Goal: Task Accomplishment & Management: Use online tool/utility

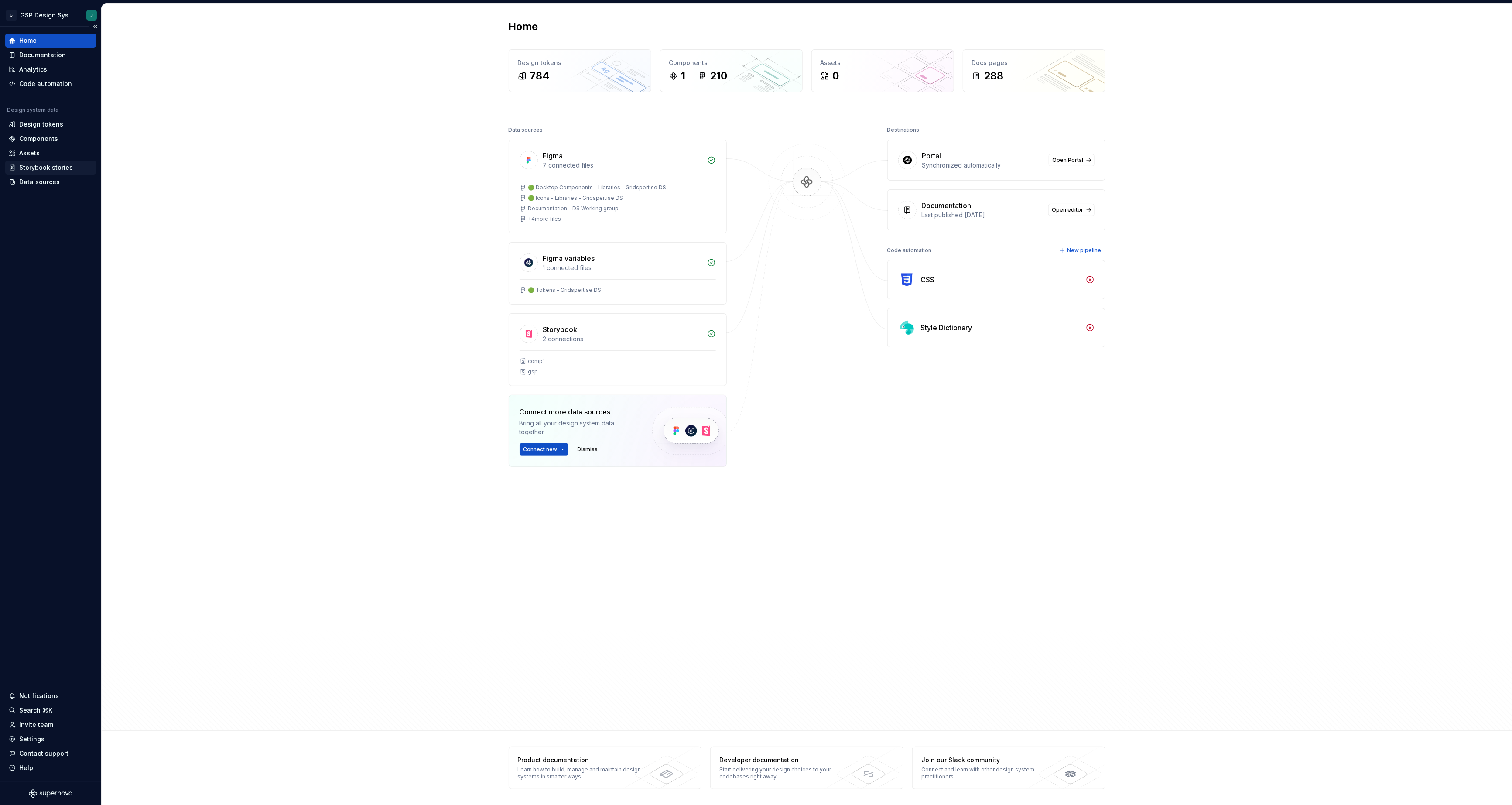
click at [36, 171] on div "Storybook stories" at bounding box center [46, 167] width 53 height 9
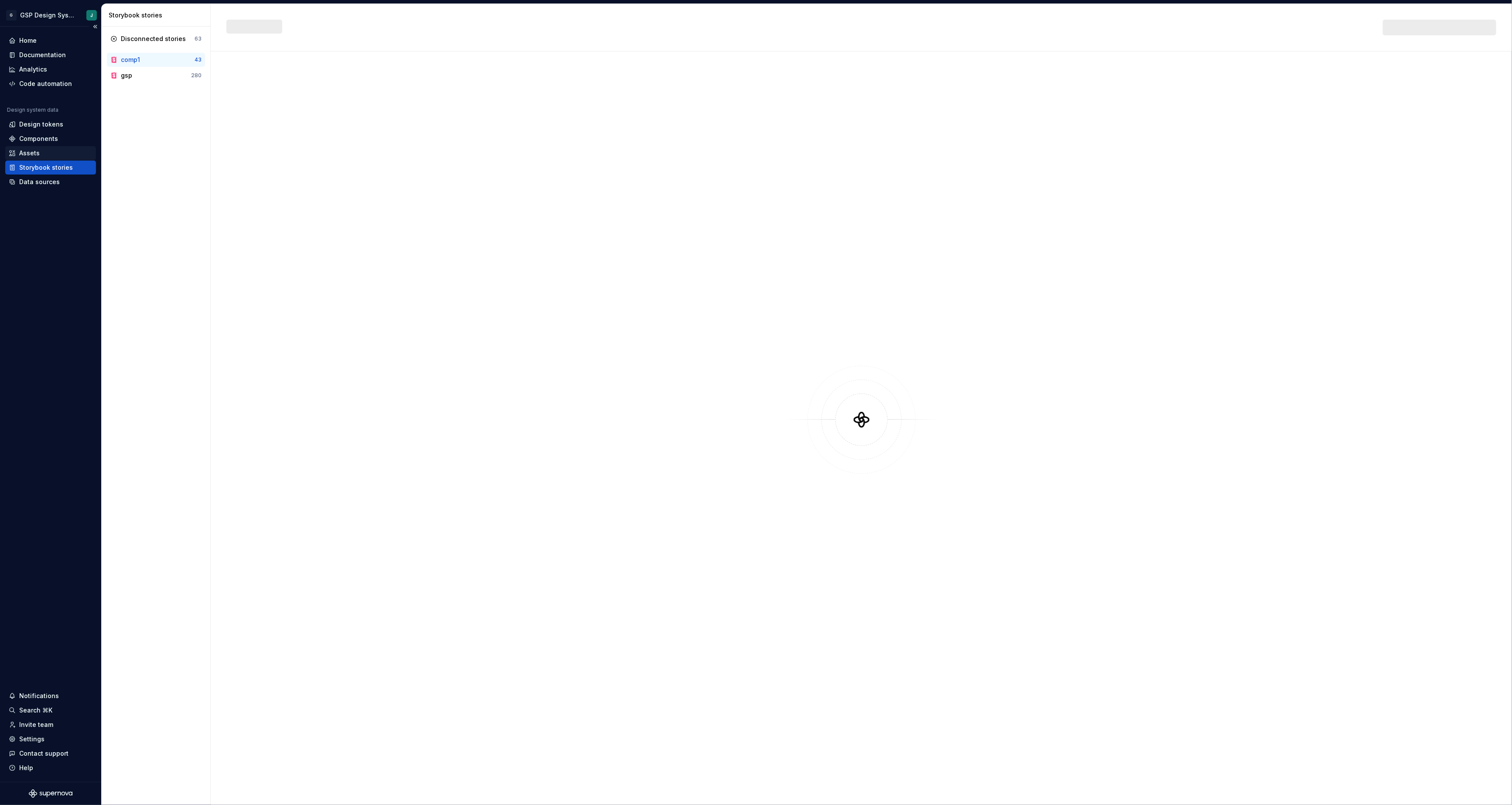
click at [35, 154] on div "Assets" at bounding box center [29, 153] width 21 height 9
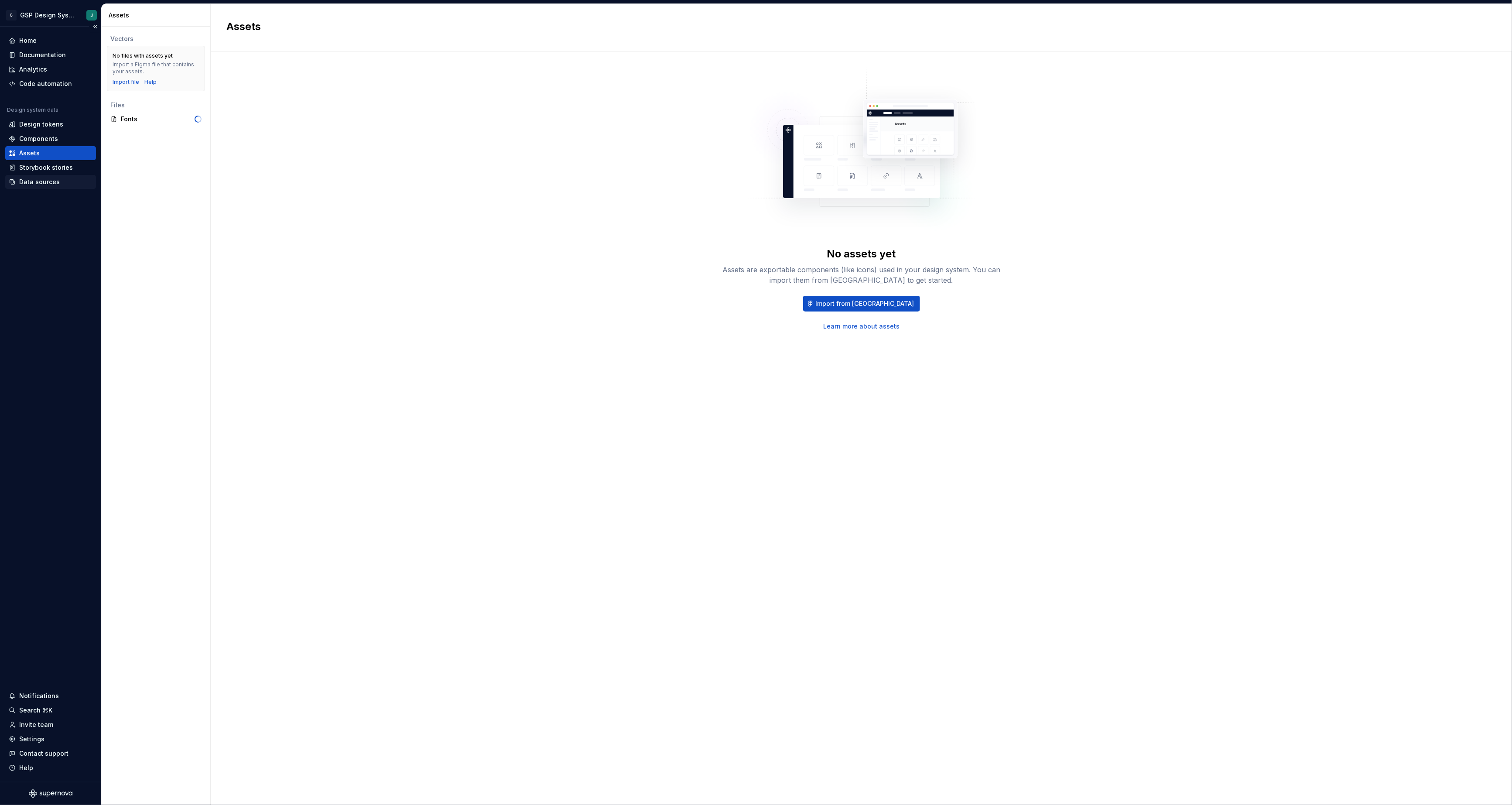
click at [32, 183] on div "Data sources" at bounding box center [39, 181] width 41 height 9
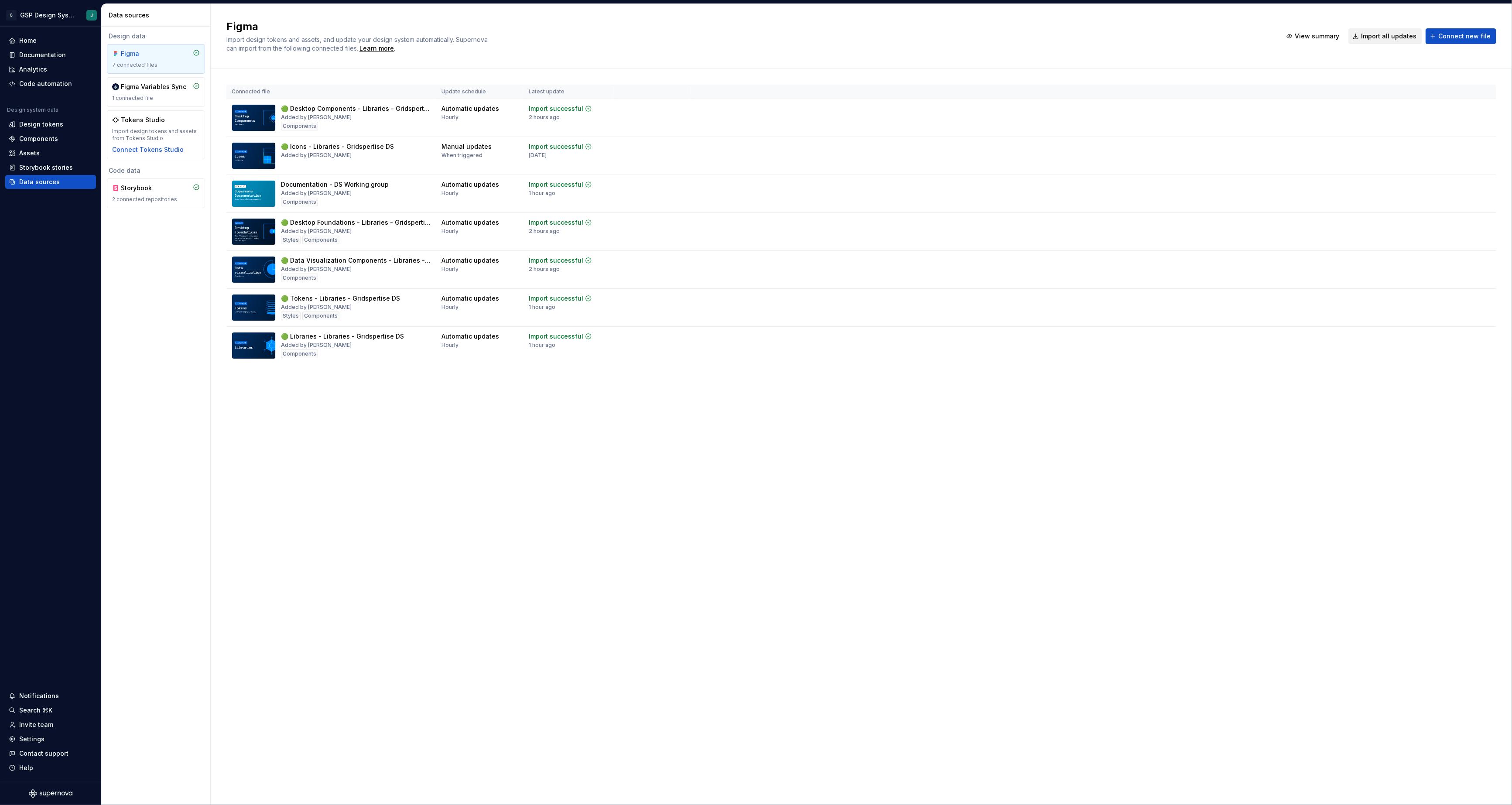
click at [1396, 32] on button "Import all updates" at bounding box center [1385, 36] width 74 height 16
